Goal: Find specific page/section: Find specific page/section

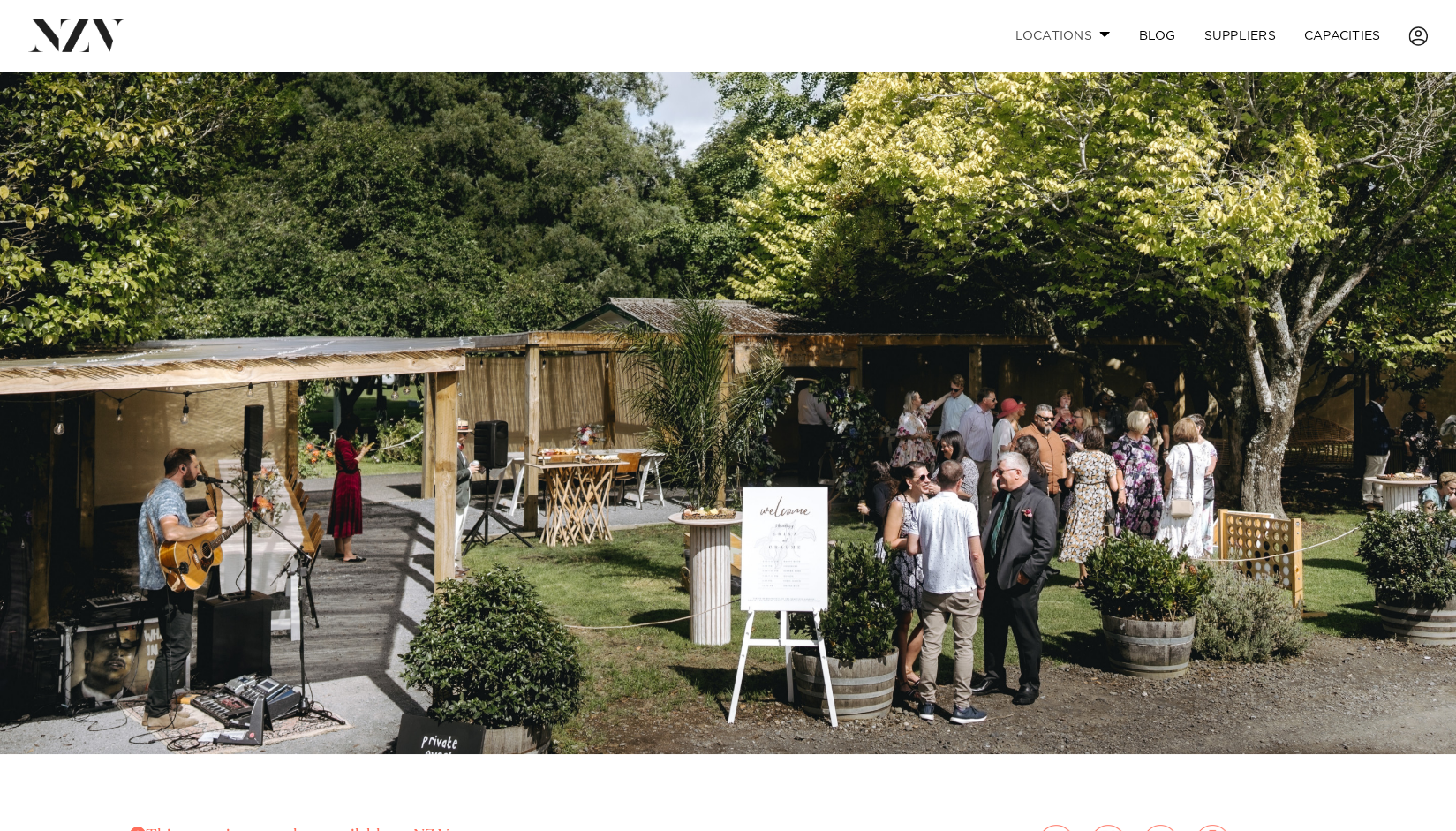
click at [1091, 31] on link "Locations" at bounding box center [1063, 35] width 124 height 38
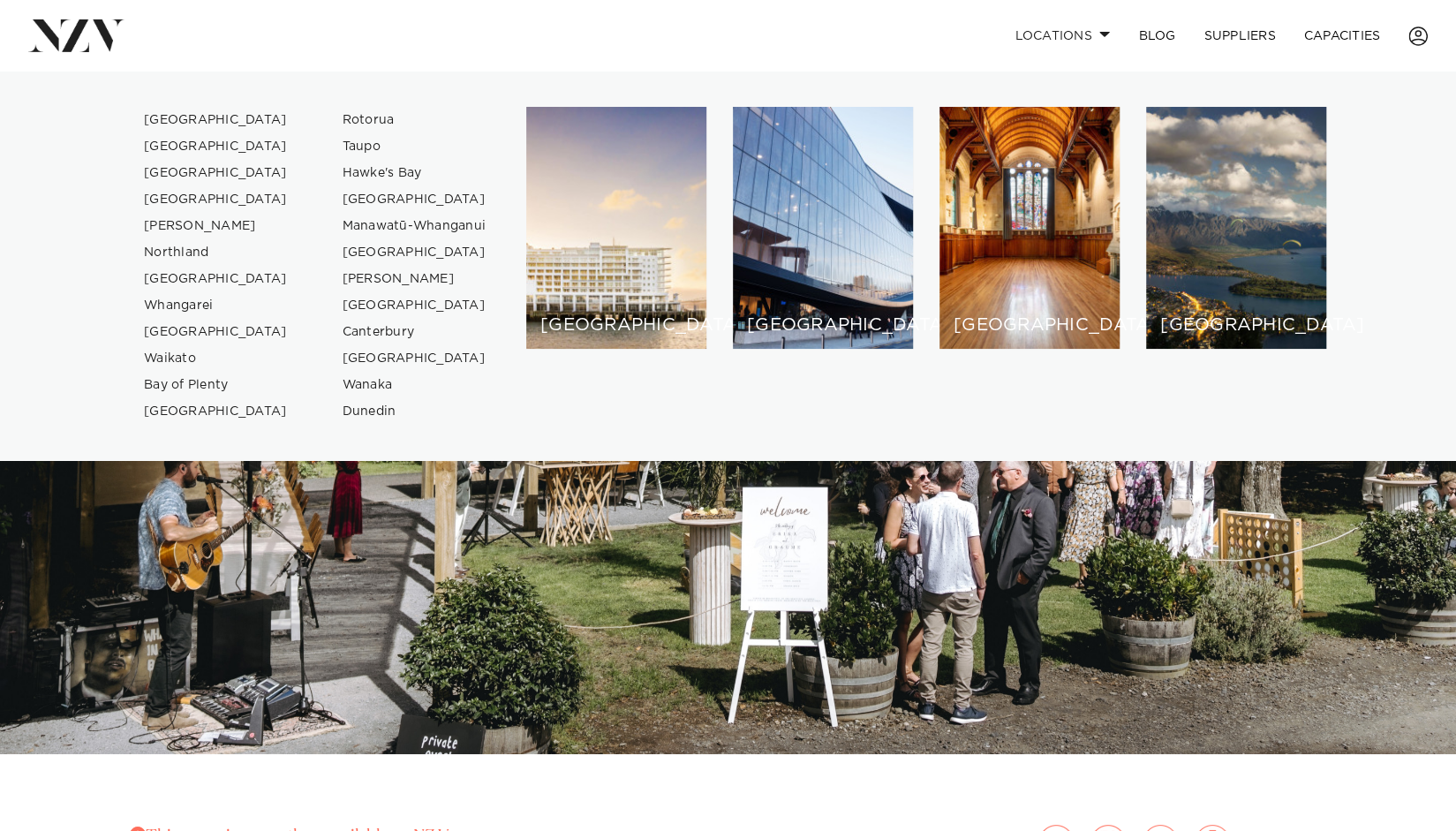
click at [385, 9] on nav "Locations Auckland Wellington Christchurch Queenstown Hamilton Northland Bay of…" at bounding box center [728, 35] width 1456 height 71
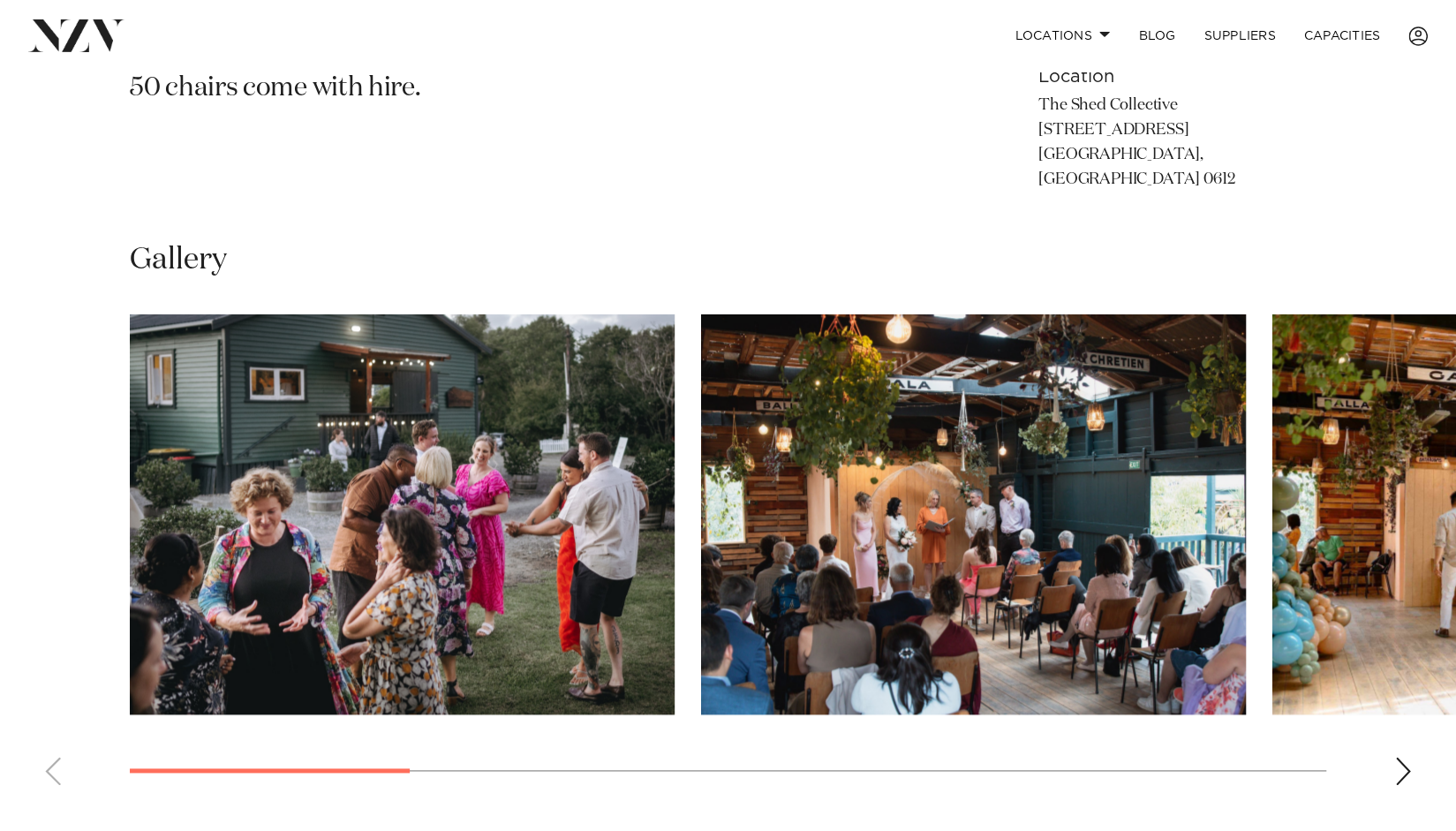
scroll to position [1084, 0]
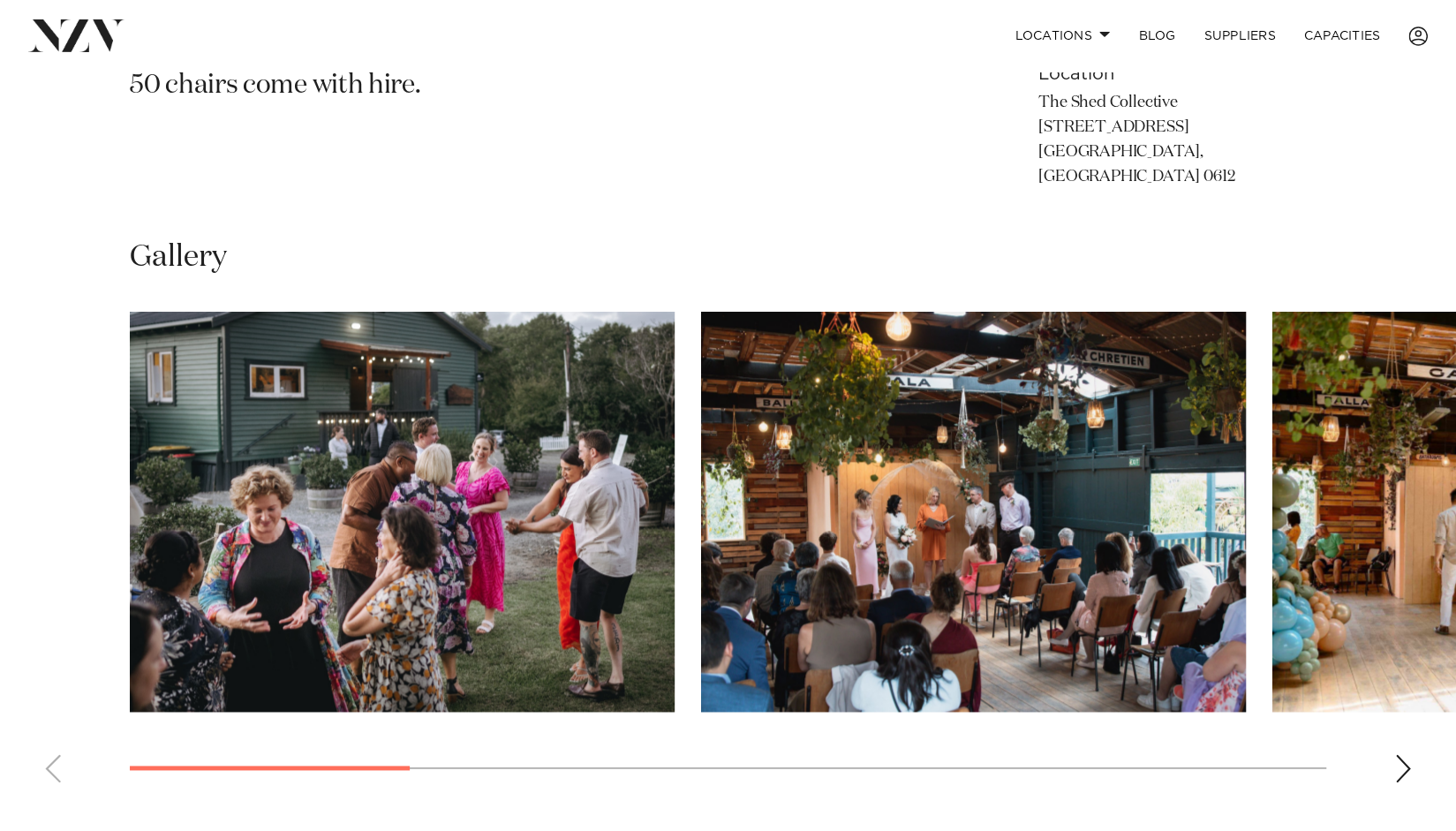
click at [1396, 754] on div "Next slide" at bounding box center [1402, 768] width 18 height 29
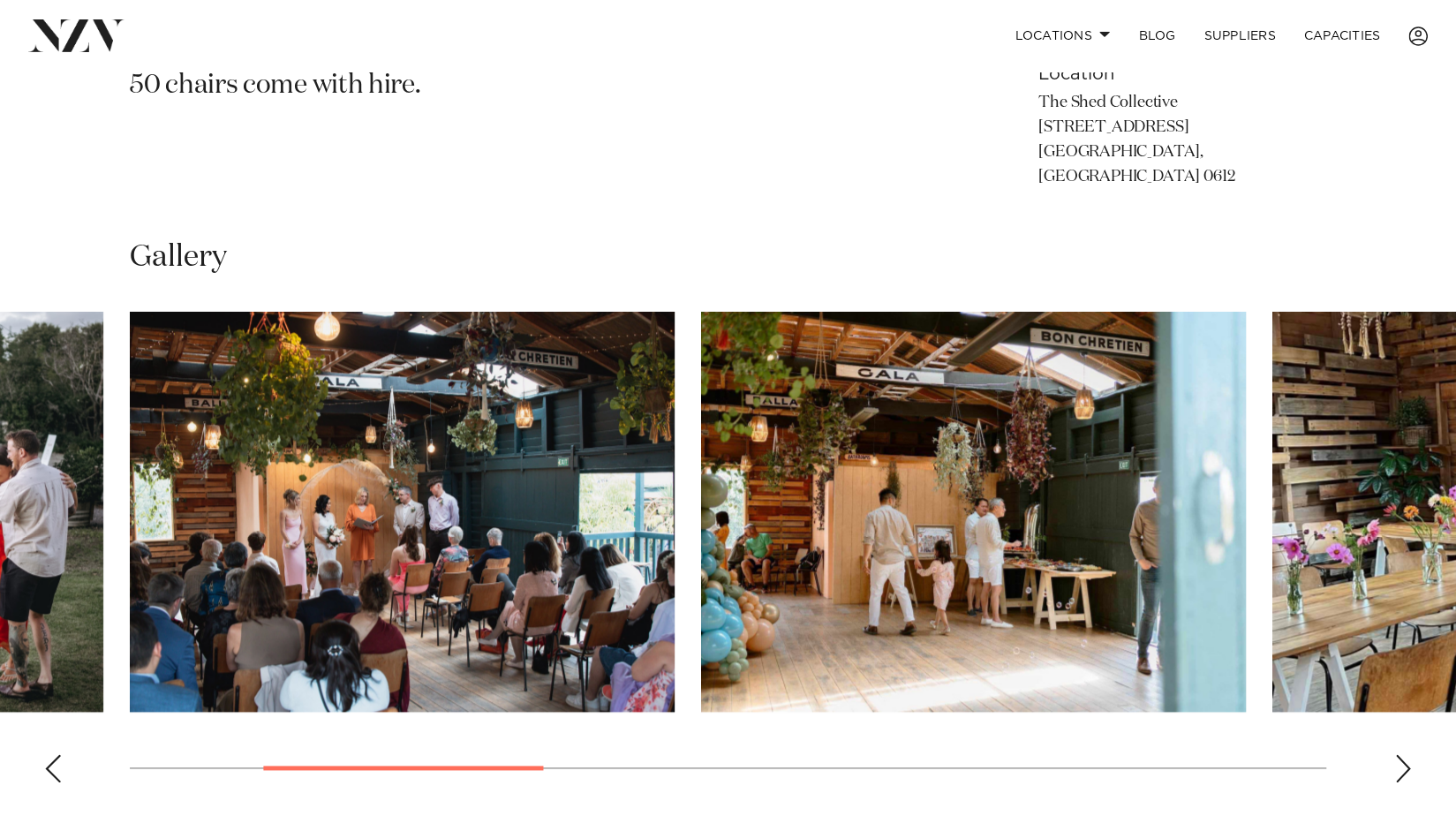
click at [1396, 754] on div "Next slide" at bounding box center [1402, 768] width 18 height 29
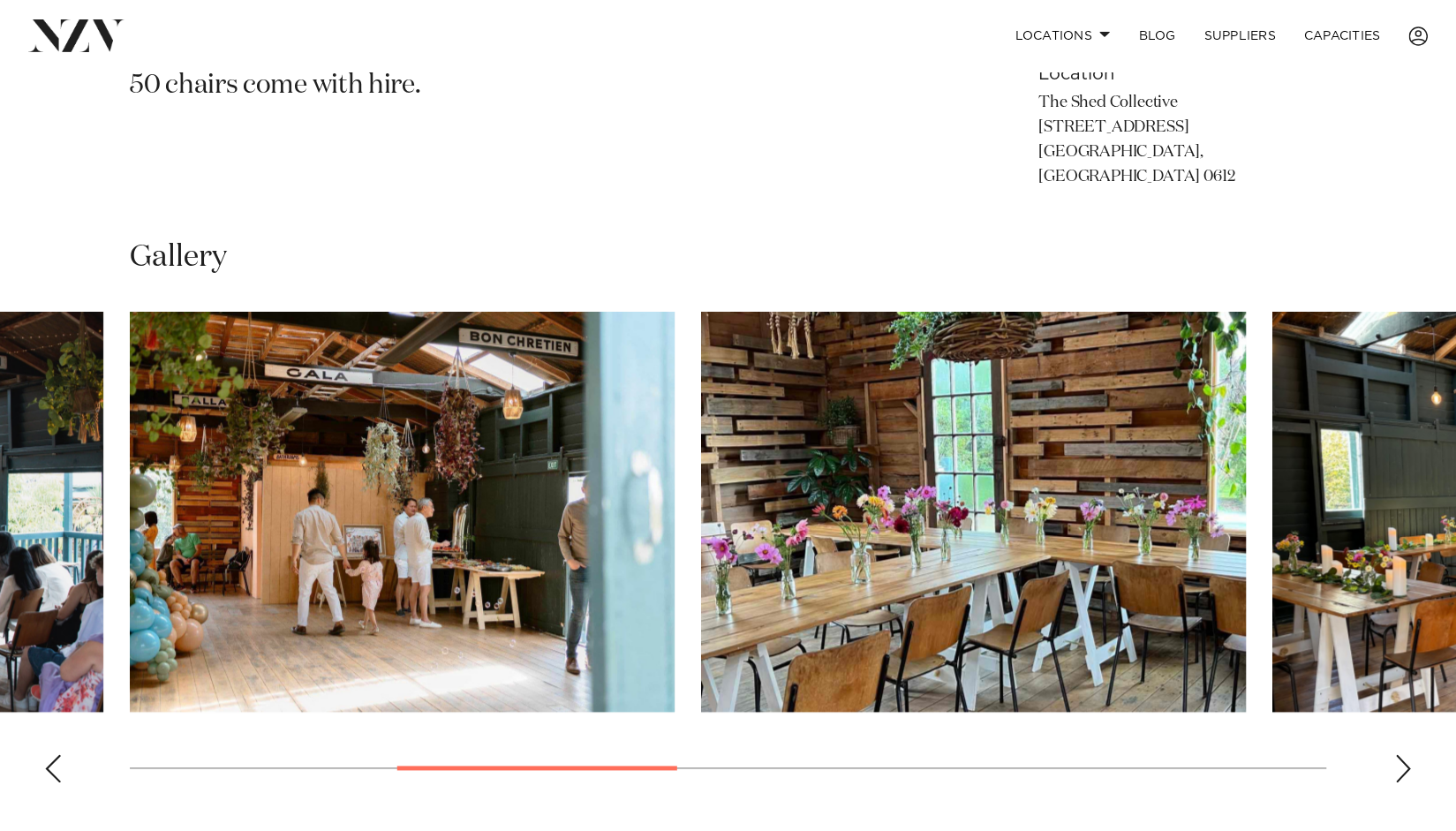
click at [1396, 754] on div "Next slide" at bounding box center [1402, 768] width 18 height 29
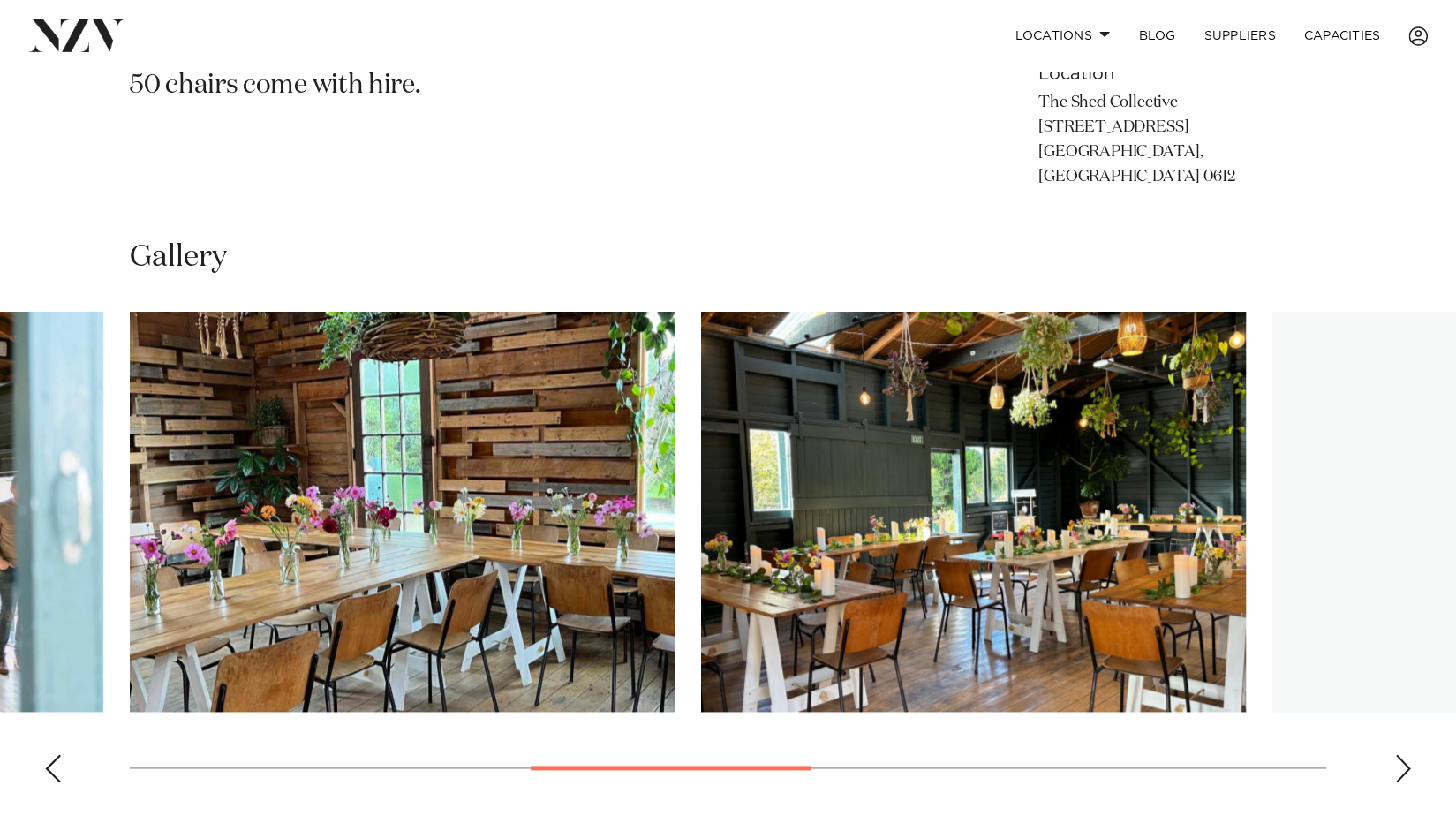
click at [1396, 754] on div "Next slide" at bounding box center [1402, 768] width 18 height 29
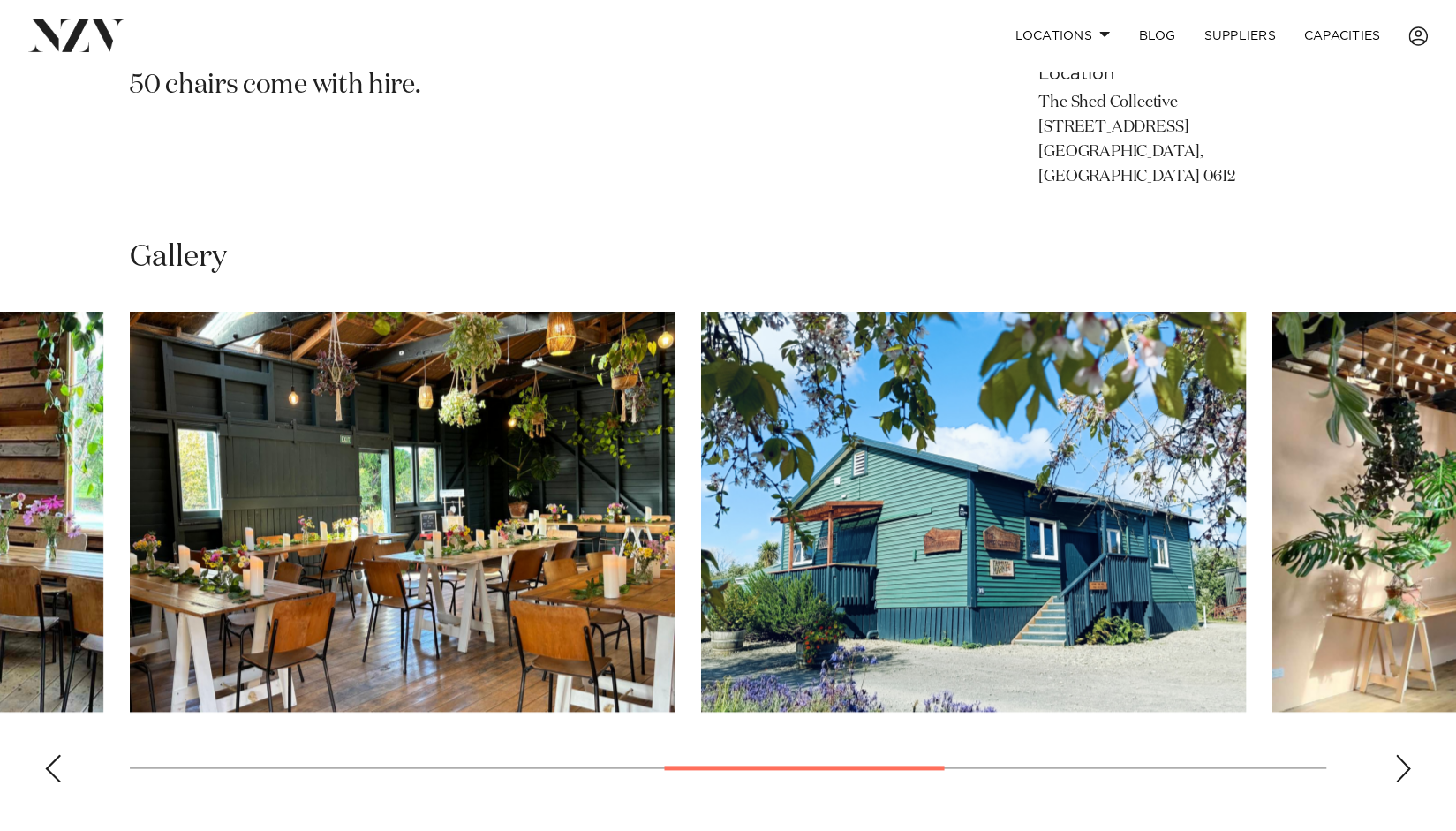
click at [1396, 754] on div "Next slide" at bounding box center [1402, 768] width 18 height 29
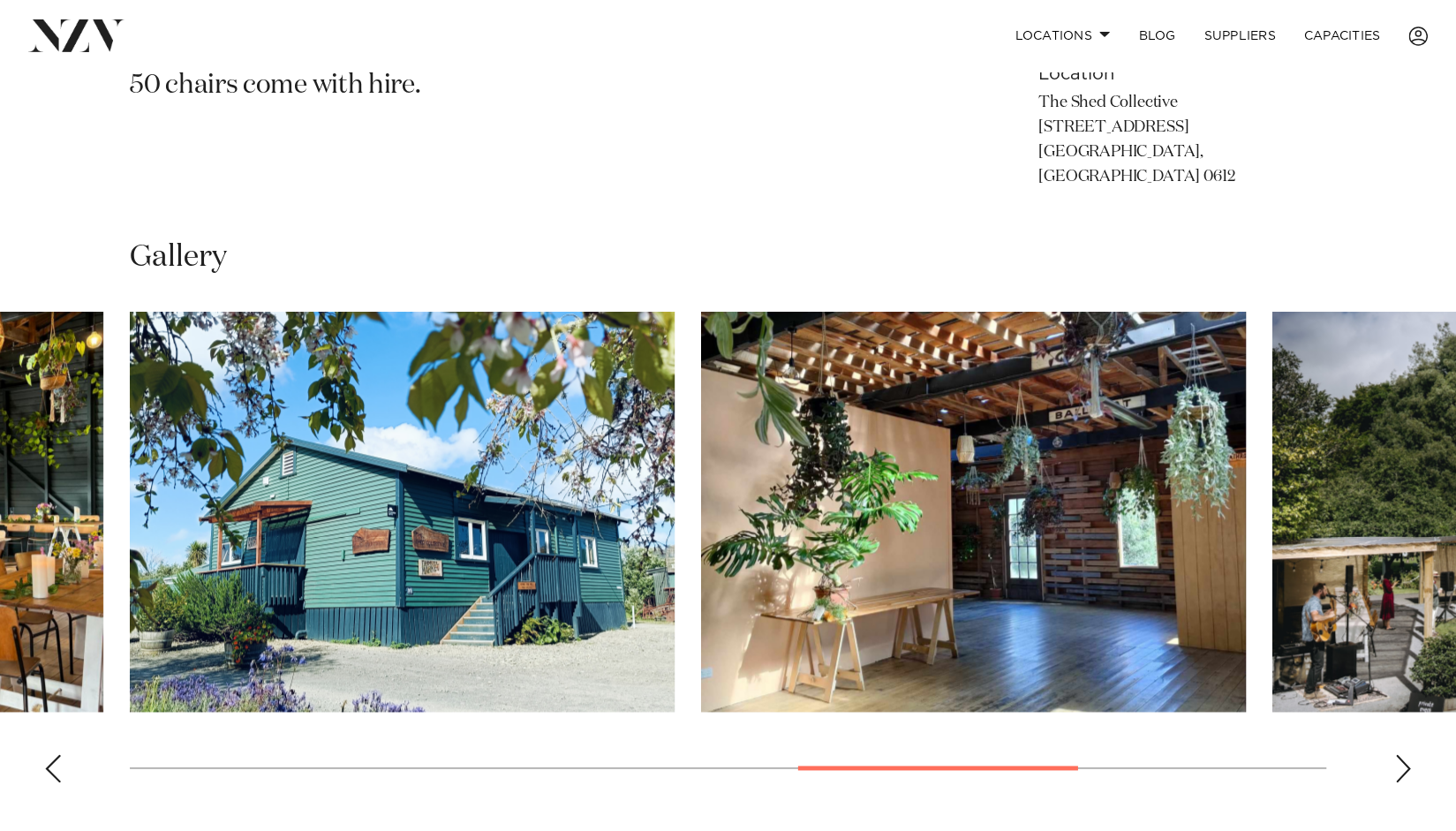
click at [1396, 754] on div "Next slide" at bounding box center [1402, 768] width 18 height 29
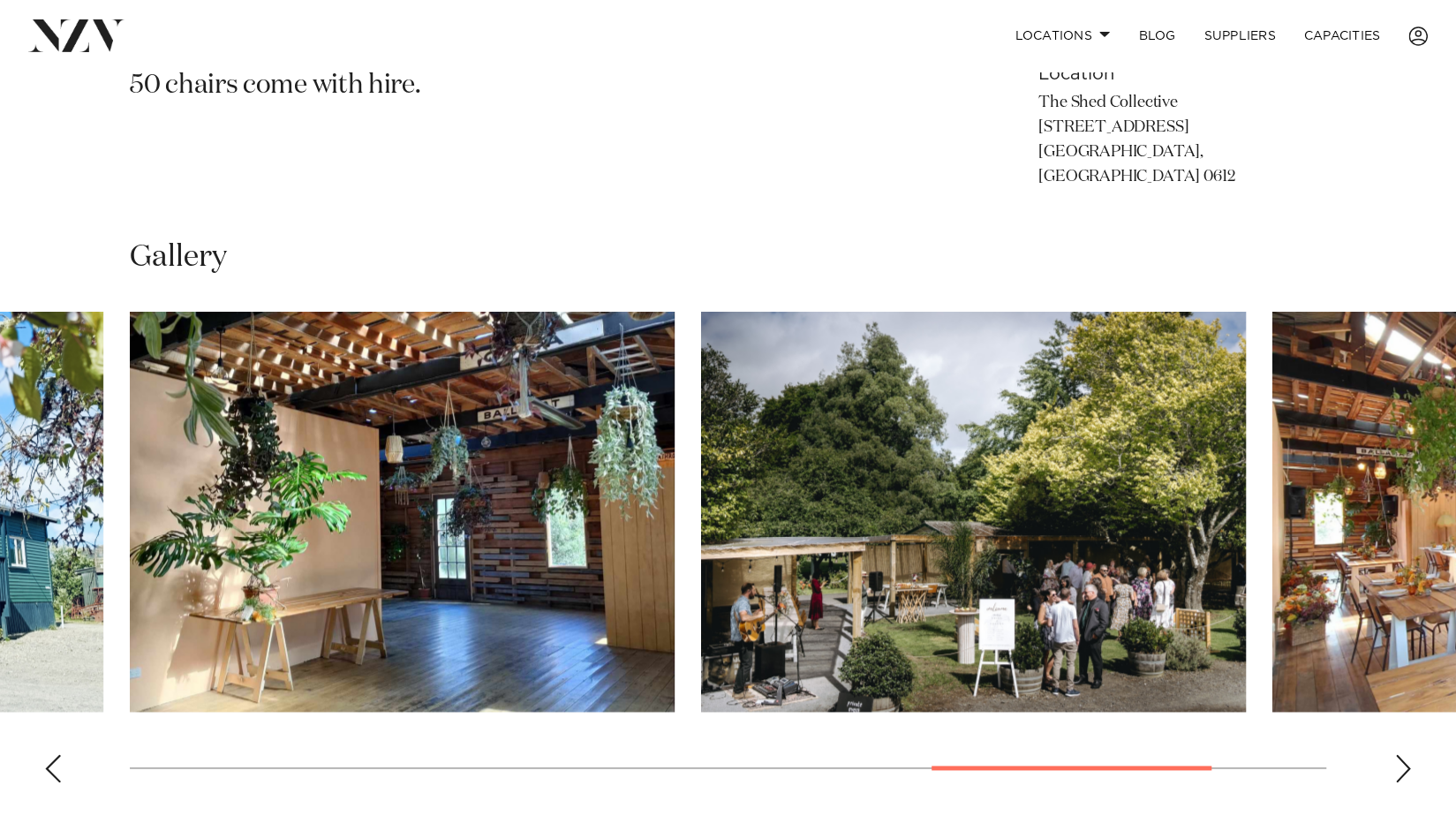
click at [1396, 754] on div "Next slide" at bounding box center [1402, 768] width 18 height 29
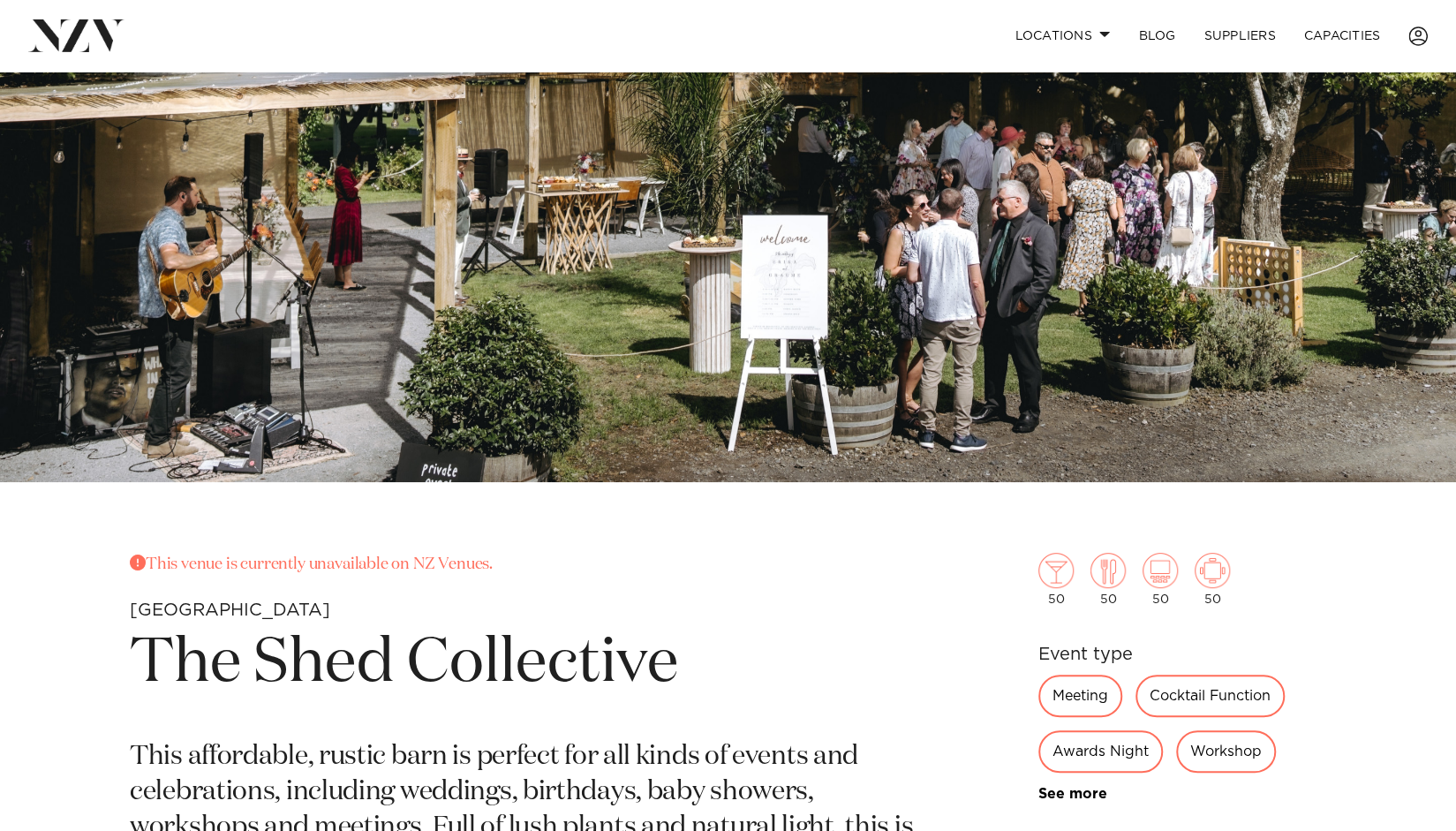
scroll to position [0, 0]
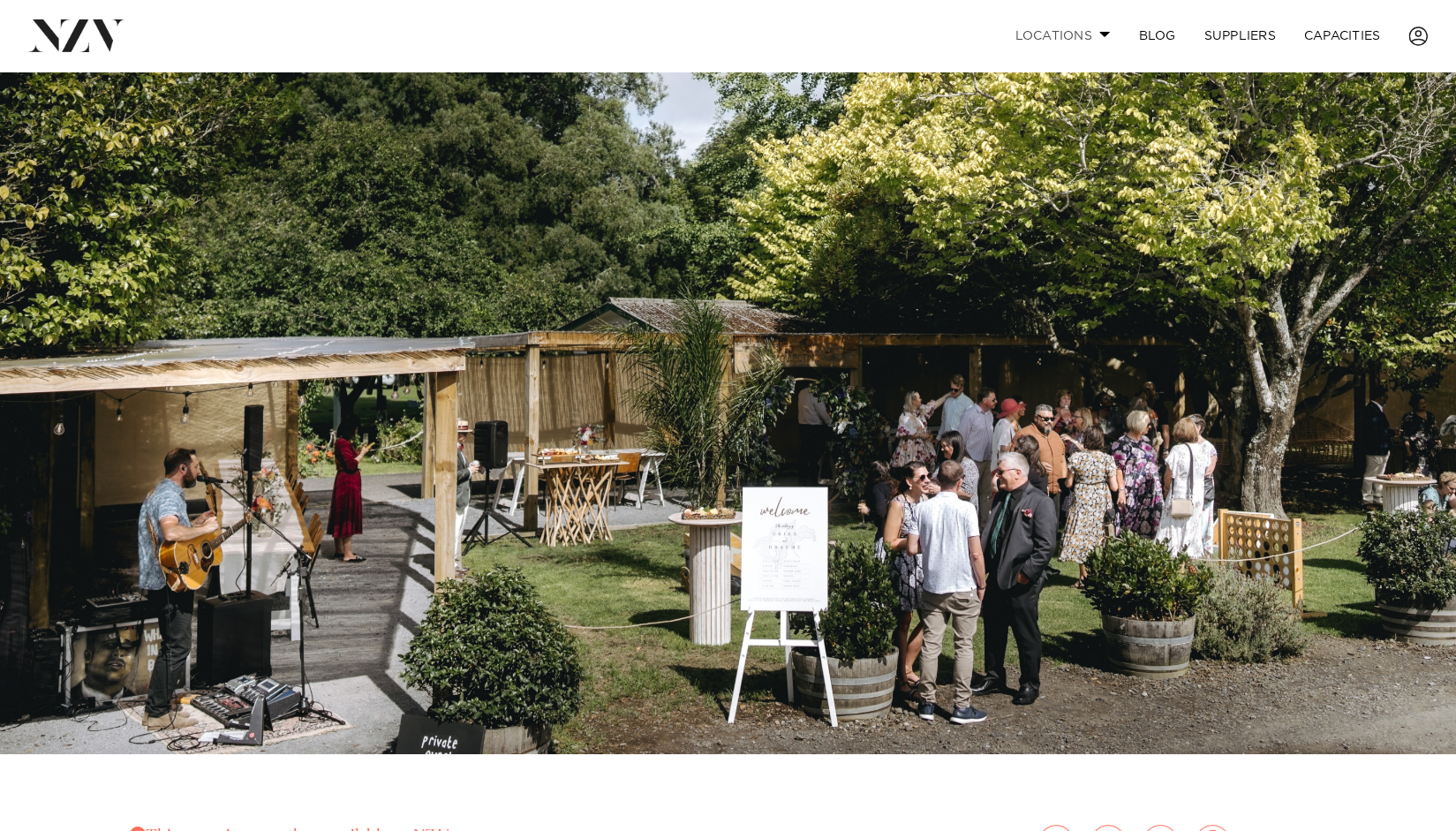
click at [1100, 36] on span at bounding box center [1105, 33] width 11 height 6
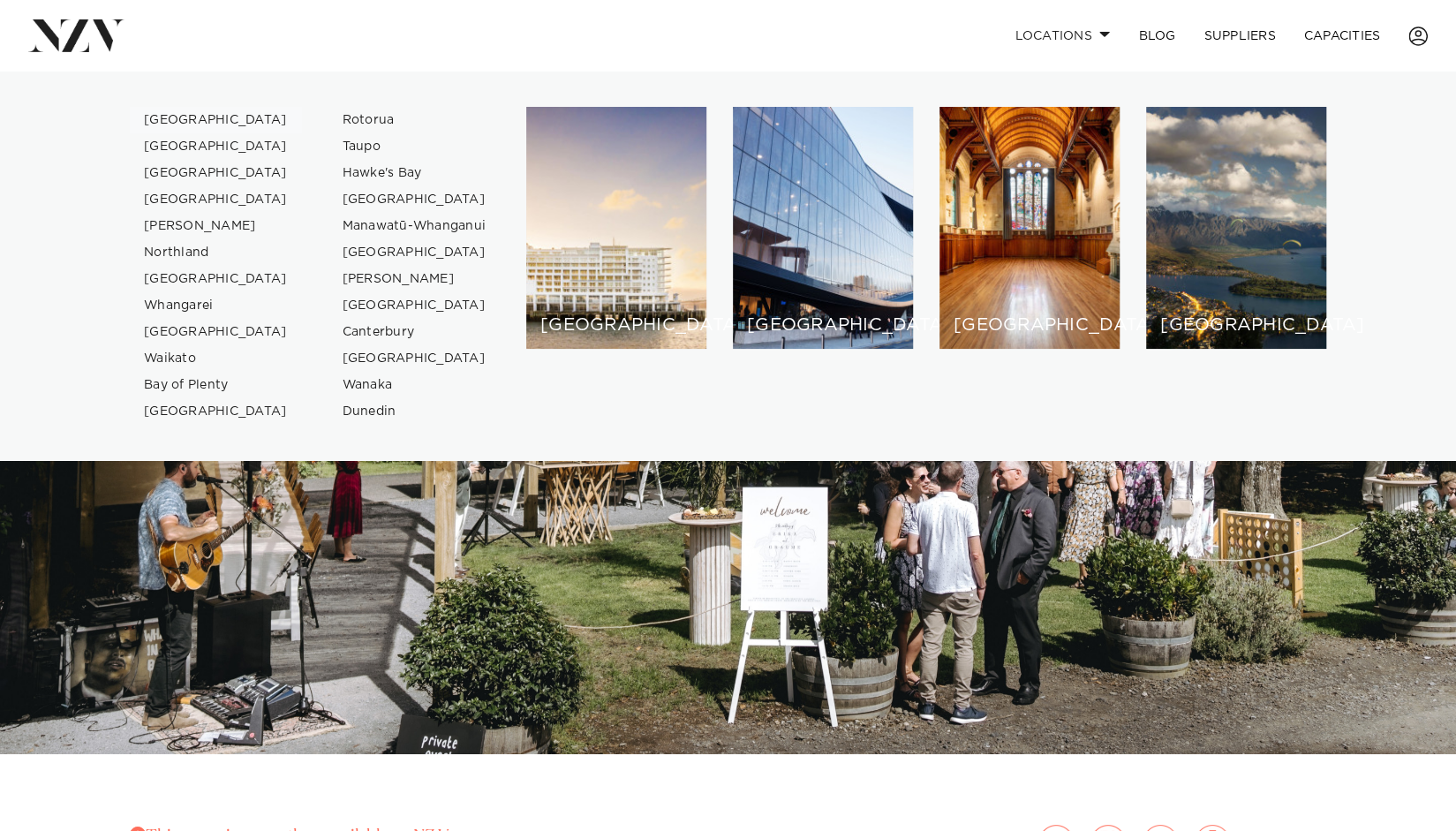
click at [172, 117] on link "[GEOGRAPHIC_DATA]" at bounding box center [216, 120] width 173 height 27
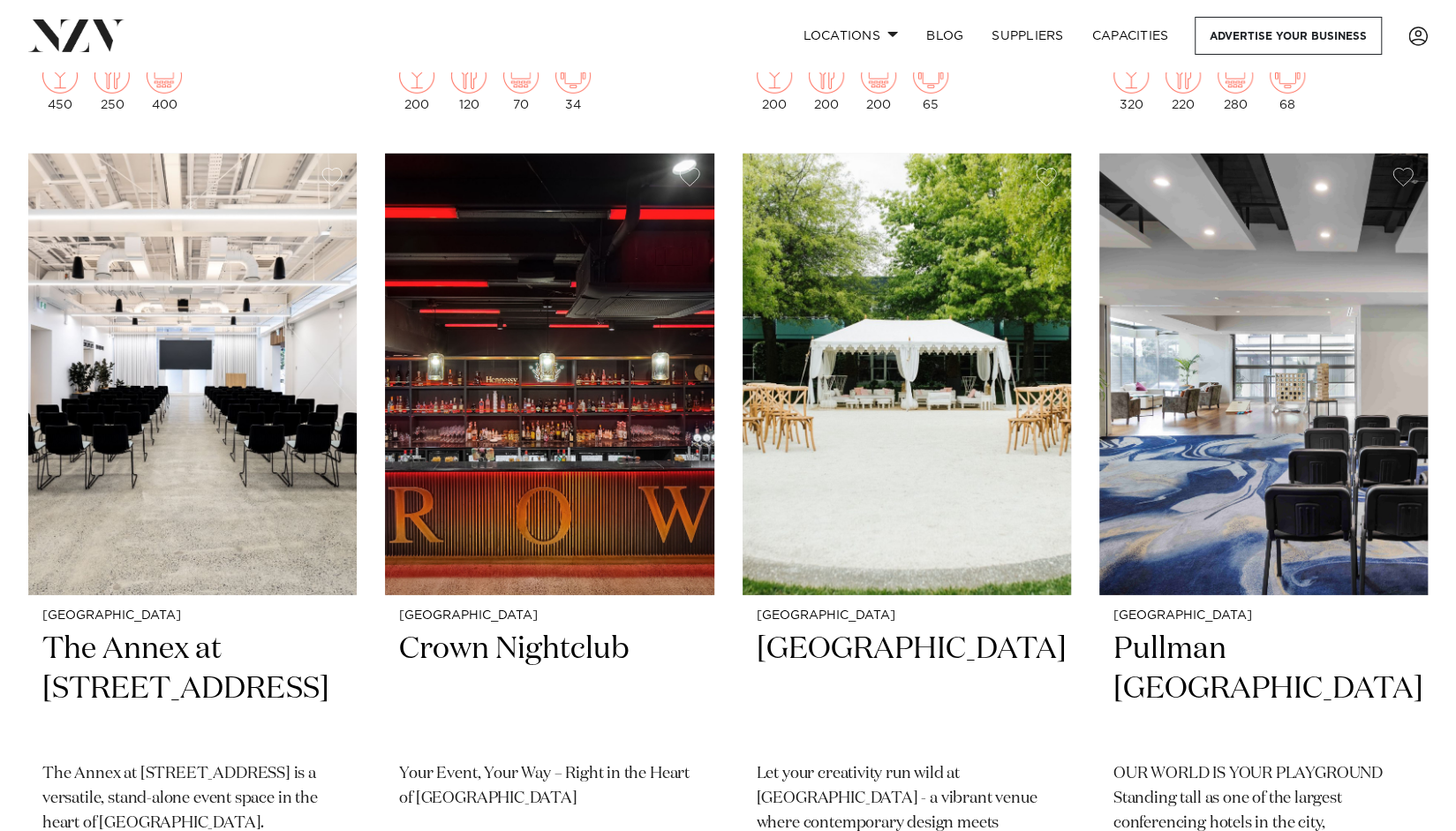
scroll to position [3113, 0]
